Goal: Navigation & Orientation: Find specific page/section

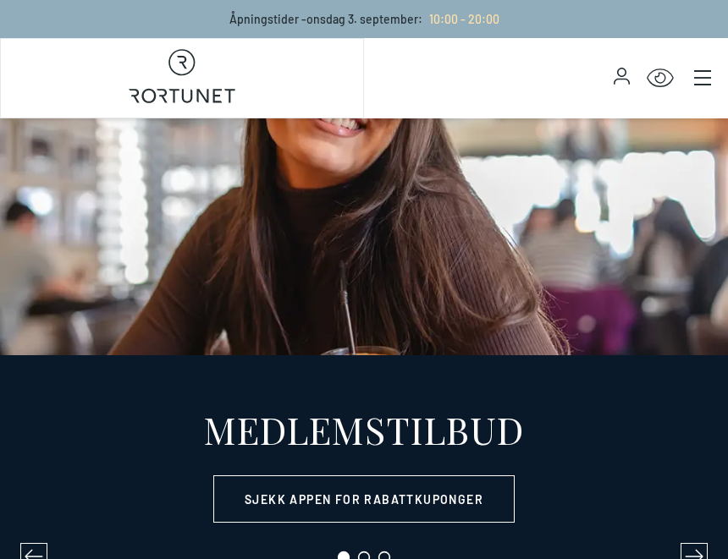
select select "NO"
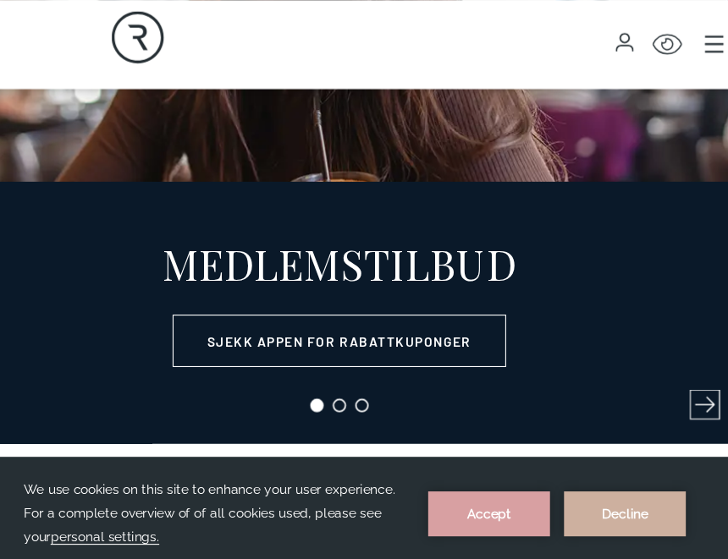
scroll to position [195, 0]
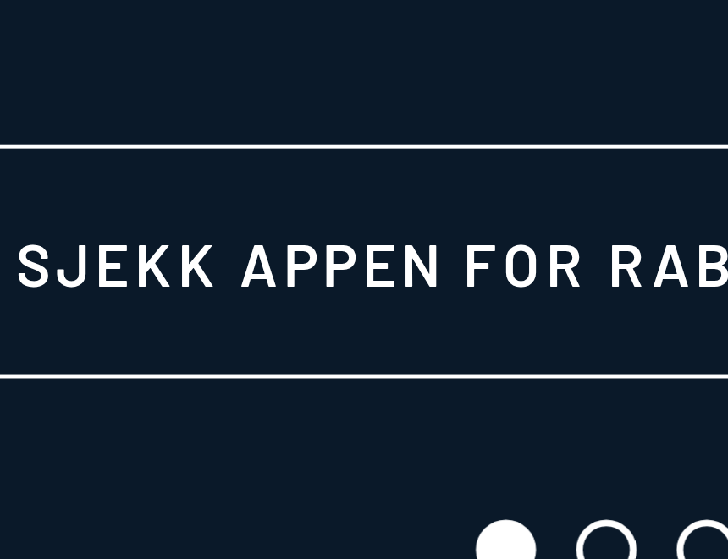
click at [338, 357] on circle at bounding box center [343, 362] width 11 height 11
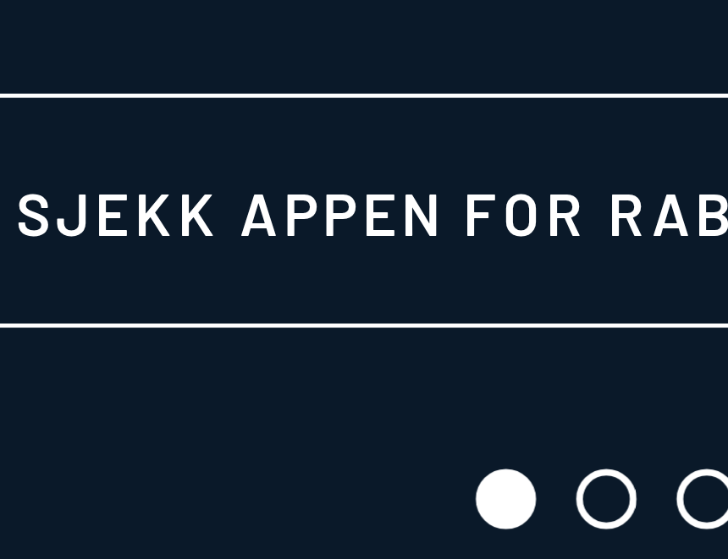
click at [357, 355] on icon at bounding box center [364, 362] width 14 height 14
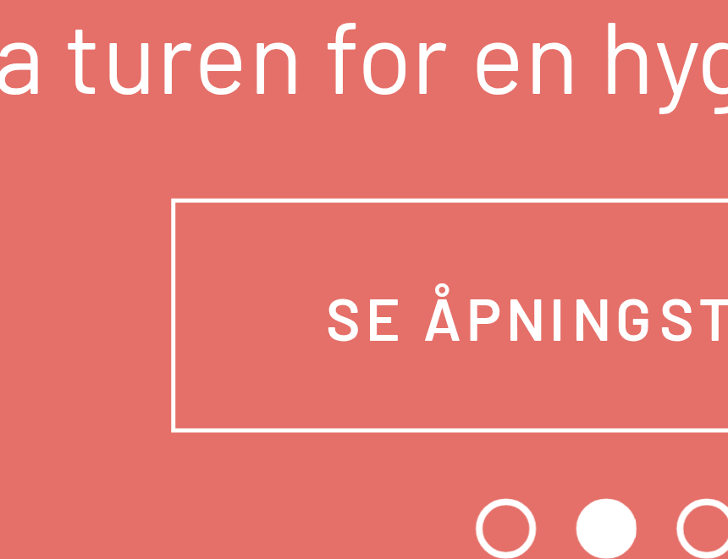
click at [379, 357] on circle at bounding box center [384, 362] width 11 height 11
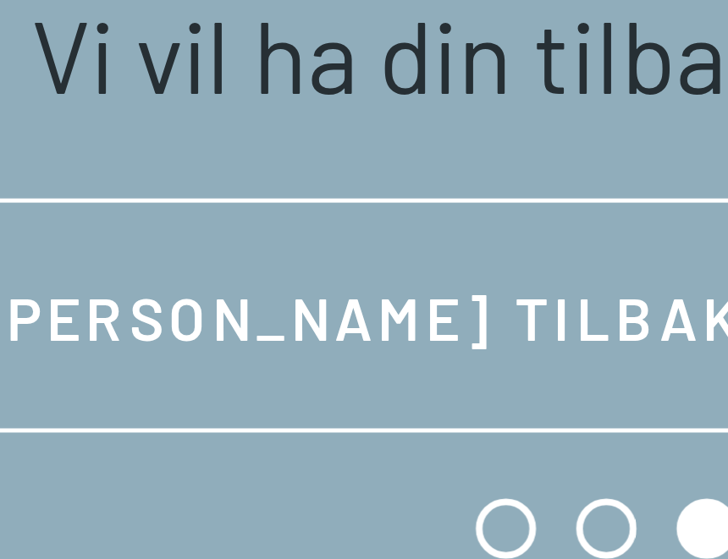
click at [338, 357] on circle at bounding box center [343, 362] width 11 height 11
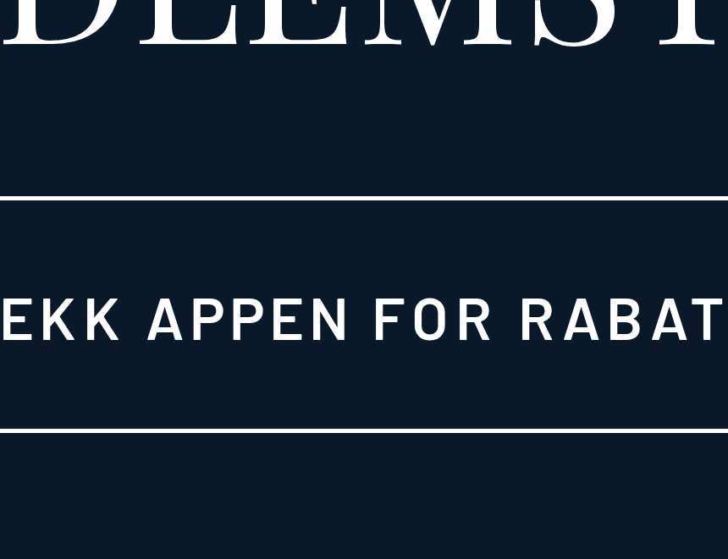
click at [377, 355] on icon at bounding box center [384, 362] width 14 height 14
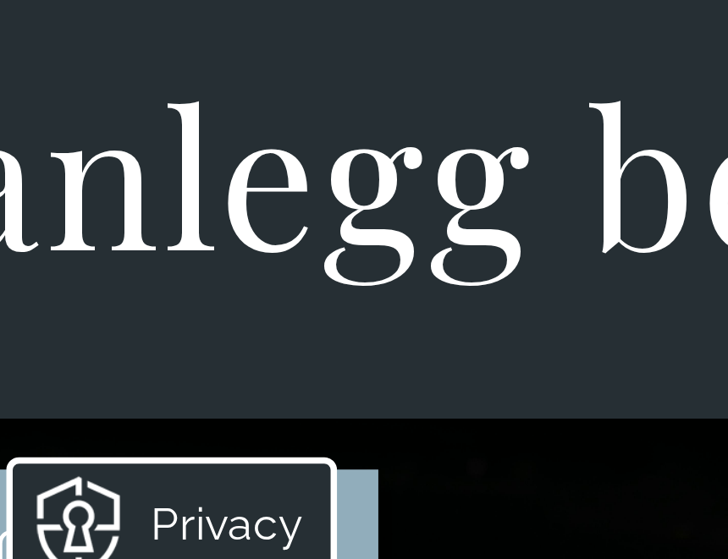
scroll to position [1112, 0]
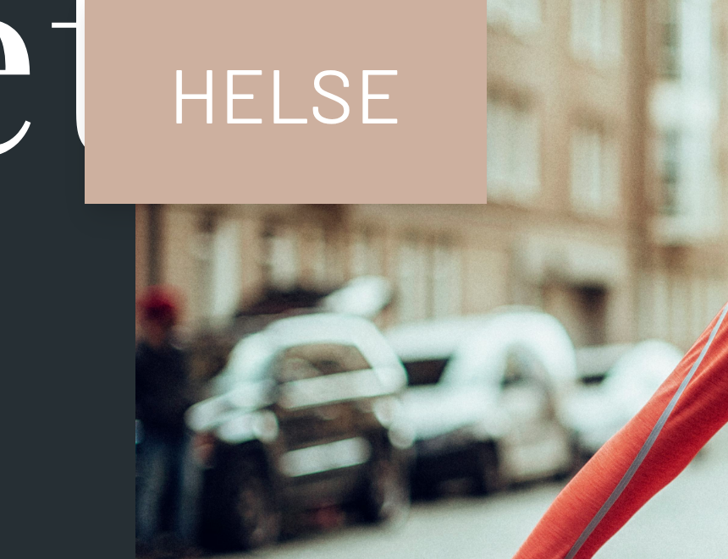
click at [374, 419] on span "Helse" at bounding box center [414, 440] width 80 height 43
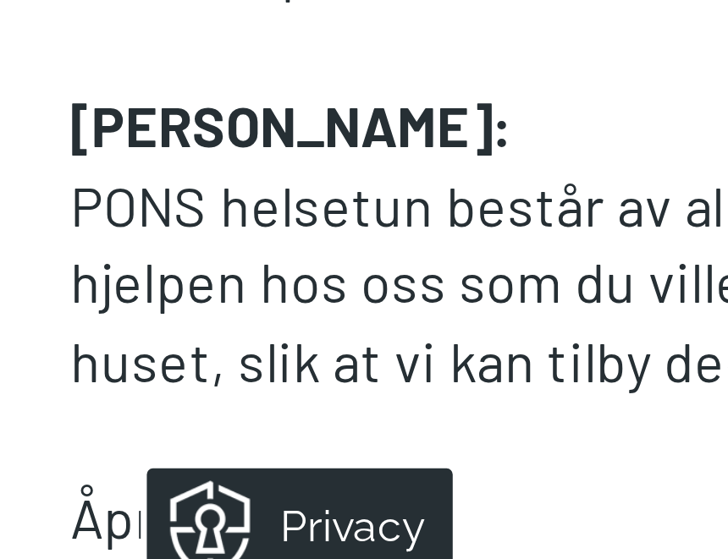
scroll to position [475, 0]
